Goal: Information Seeking & Learning: Find specific page/section

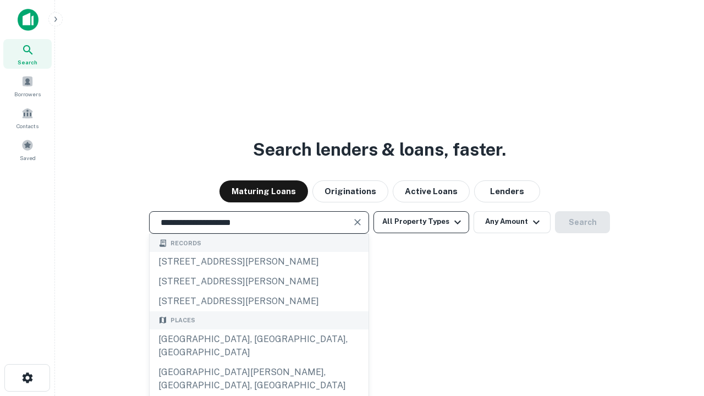
click at [258, 362] on div "[GEOGRAPHIC_DATA], [GEOGRAPHIC_DATA], [GEOGRAPHIC_DATA]" at bounding box center [259, 345] width 219 height 33
click at [421, 222] on button "All Property Types" at bounding box center [421, 222] width 96 height 22
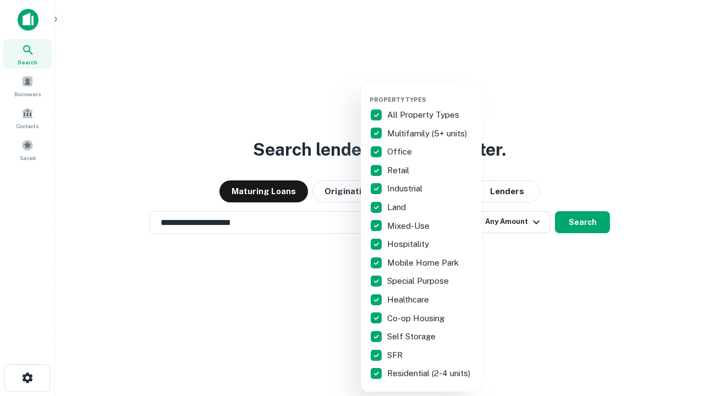
type input "**********"
click at [430, 92] on button "button" at bounding box center [429, 92] width 121 height 1
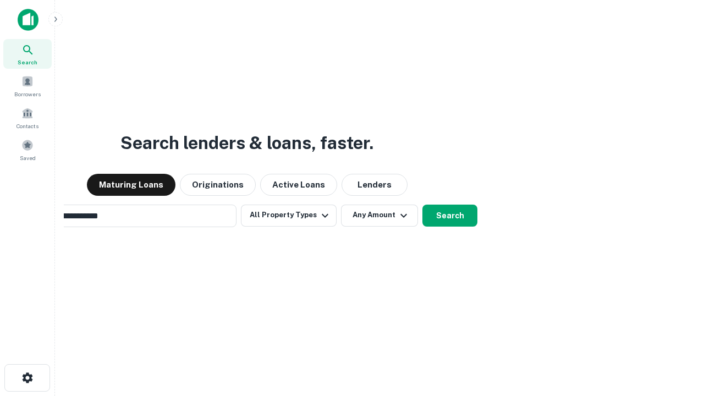
scroll to position [17, 0]
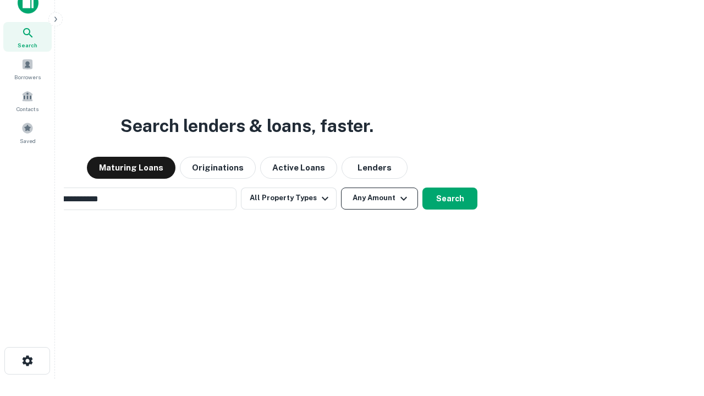
click at [341, 187] on button "Any Amount" at bounding box center [379, 198] width 77 height 22
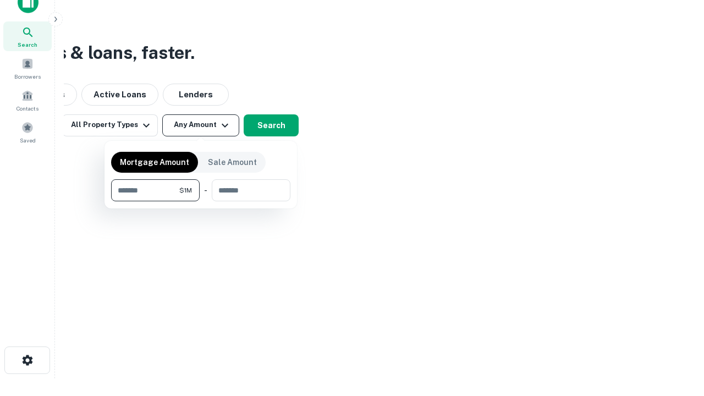
type input "*******"
click at [201, 201] on button "button" at bounding box center [200, 201] width 179 height 1
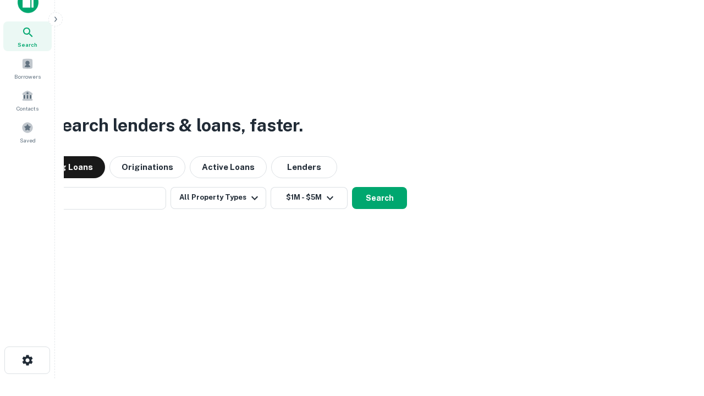
scroll to position [17, 0]
click at [352, 187] on button "Search" at bounding box center [379, 198] width 55 height 22
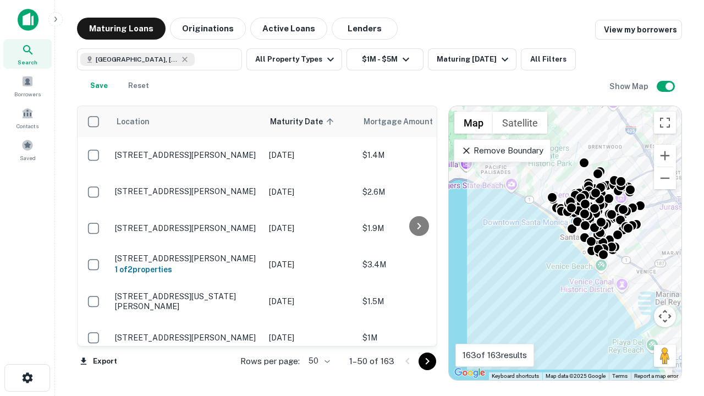
click at [317, 361] on body "Search Borrowers Contacts Saved Maturing Loans Originations Active Loans Lender…" at bounding box center [352, 198] width 704 height 396
click at [318, 333] on li "25" at bounding box center [318, 333] width 32 height 20
